Goal: Check status: Check status

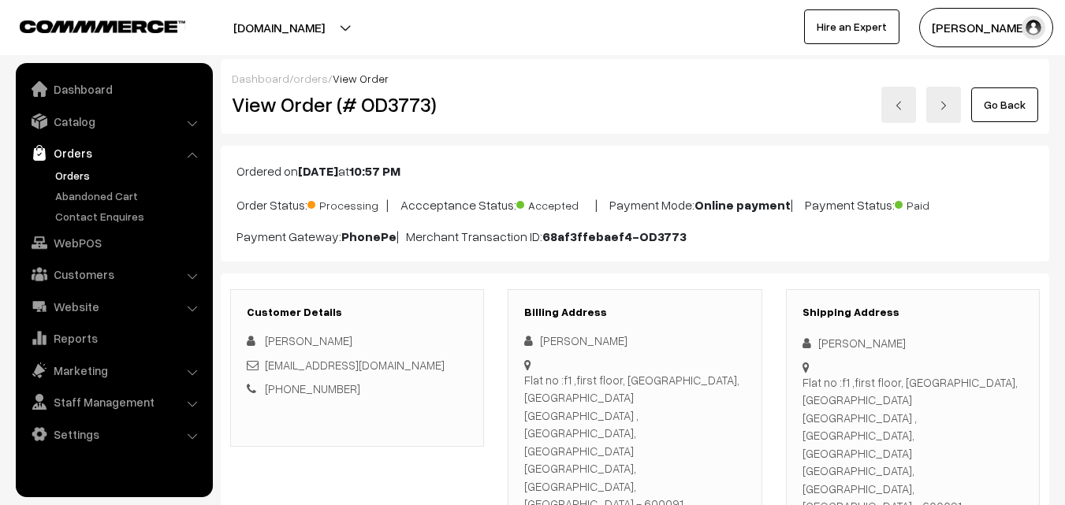
scroll to position [394, 0]
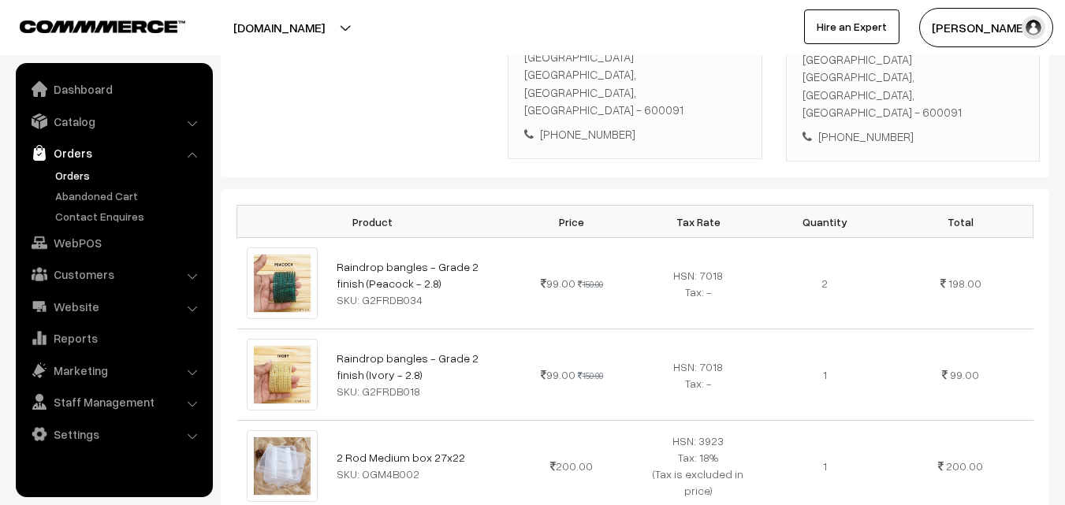
click at [80, 174] on link "Orders" at bounding box center [129, 175] width 156 height 17
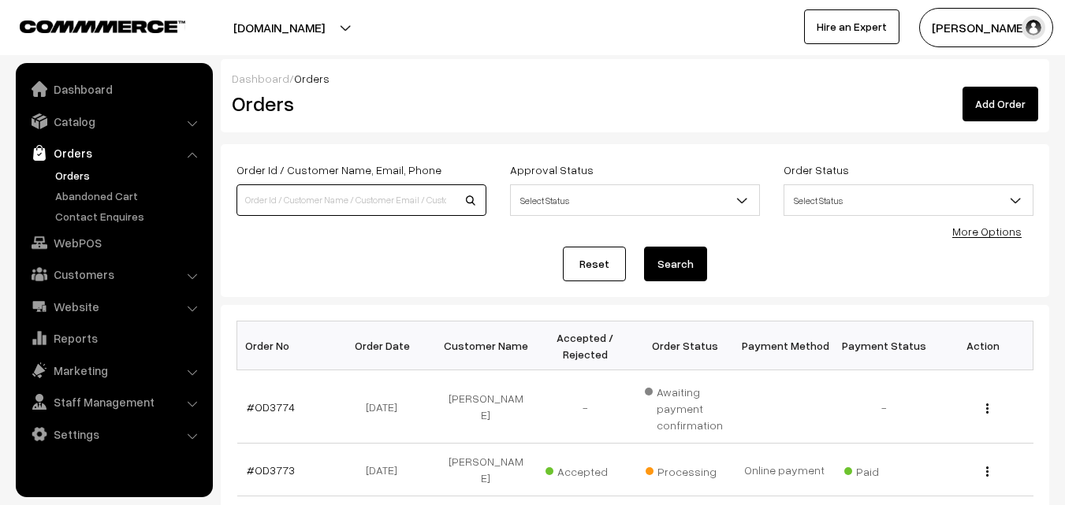
click at [382, 192] on input at bounding box center [361, 200] width 250 height 32
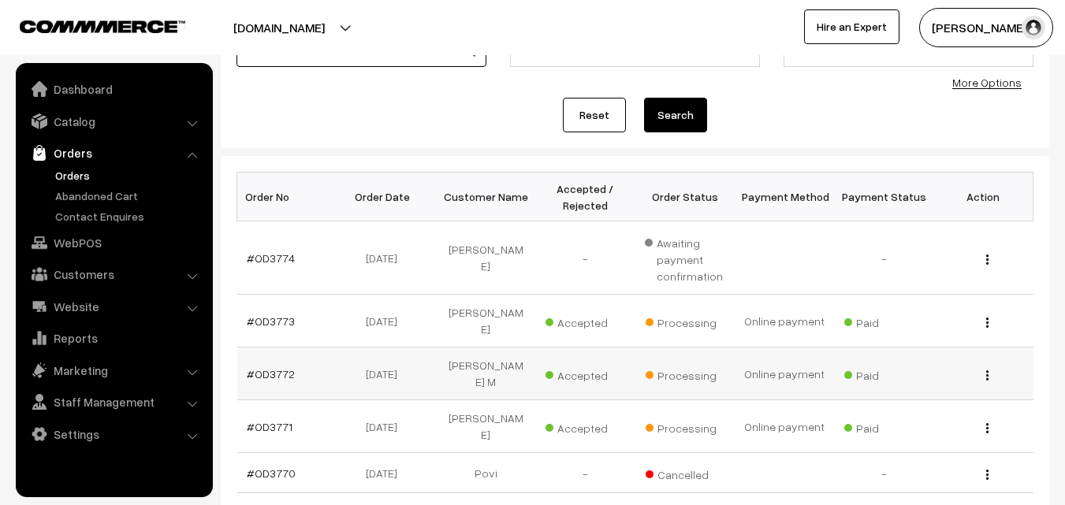
scroll to position [158, 0]
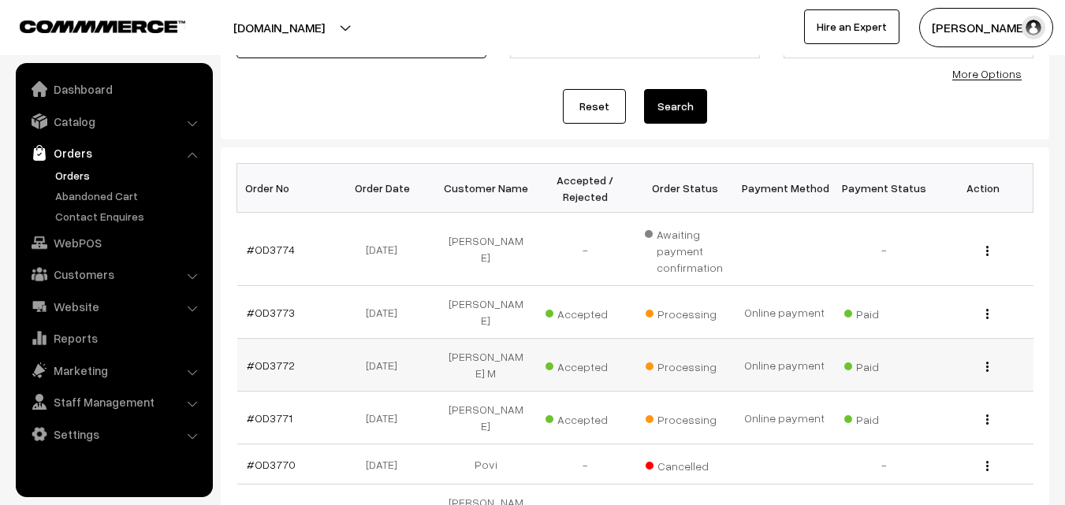
type input "sha"
click at [986, 362] on img "button" at bounding box center [987, 367] width 2 height 10
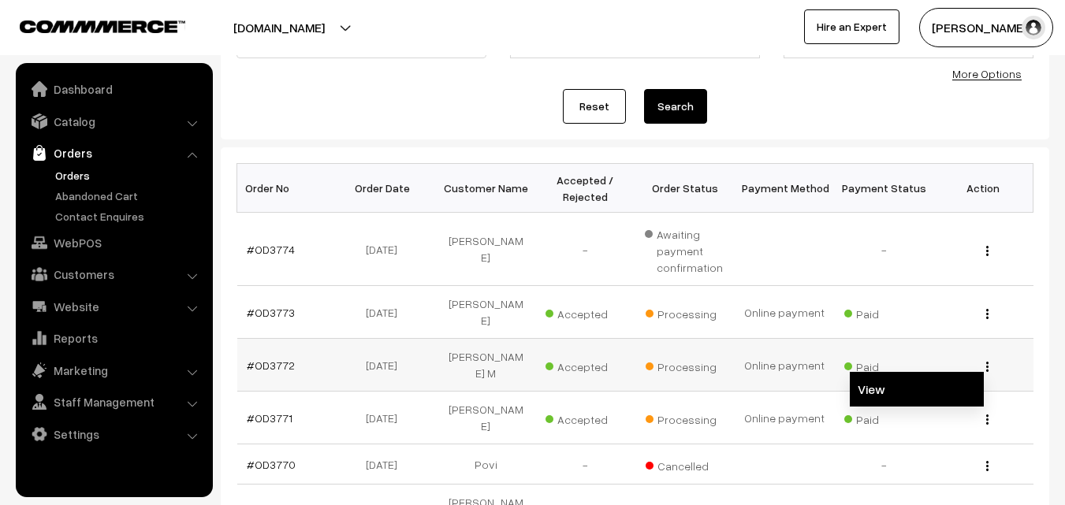
click at [935, 372] on link "View" at bounding box center [917, 389] width 134 height 35
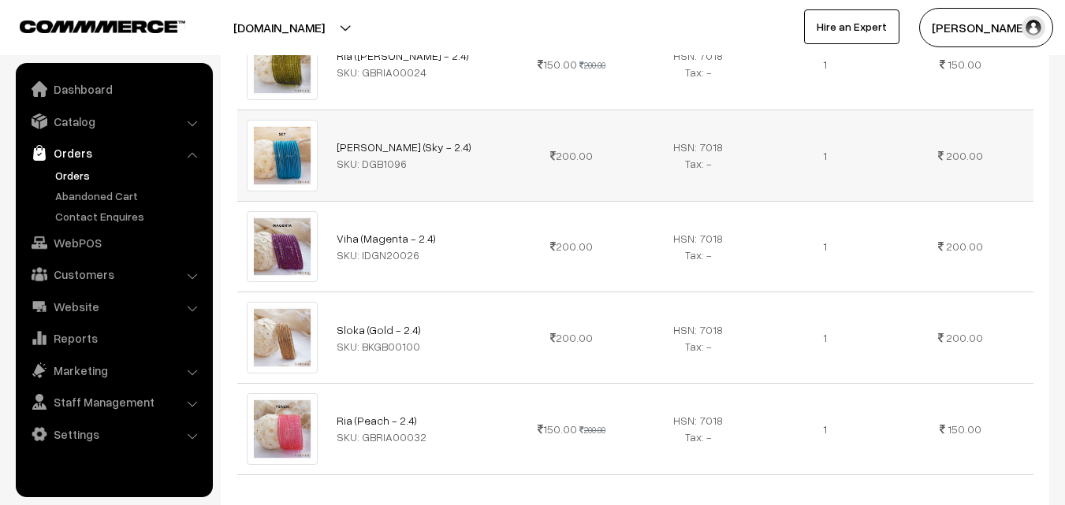
scroll to position [788, 0]
